Goal: Navigation & Orientation: Go to known website

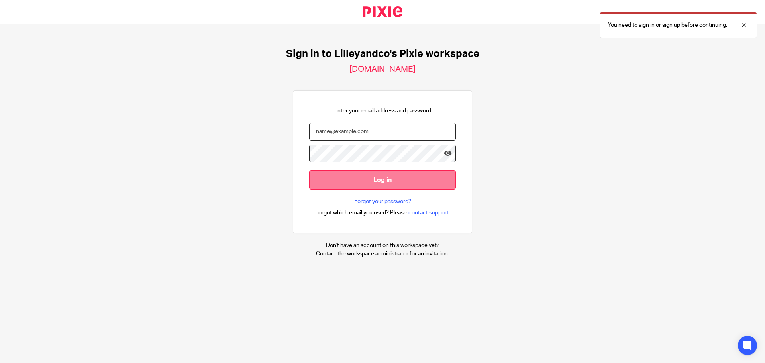
type input "judith@lilleyandco.net"
click at [373, 181] on input "Log in" at bounding box center [382, 180] width 147 height 20
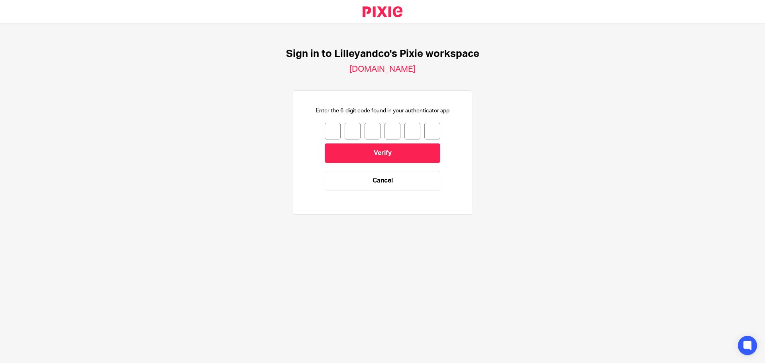
click at [326, 134] on input "number" at bounding box center [333, 131] width 16 height 17
type input "2"
type input "0"
type input "7"
type input "6"
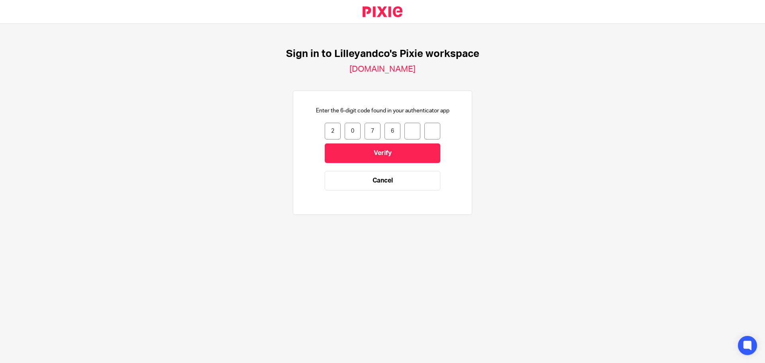
type input "7"
type input "3"
click at [405, 153] on input "Verify" at bounding box center [383, 154] width 116 height 20
